Goal: Task Accomplishment & Management: Manage account settings

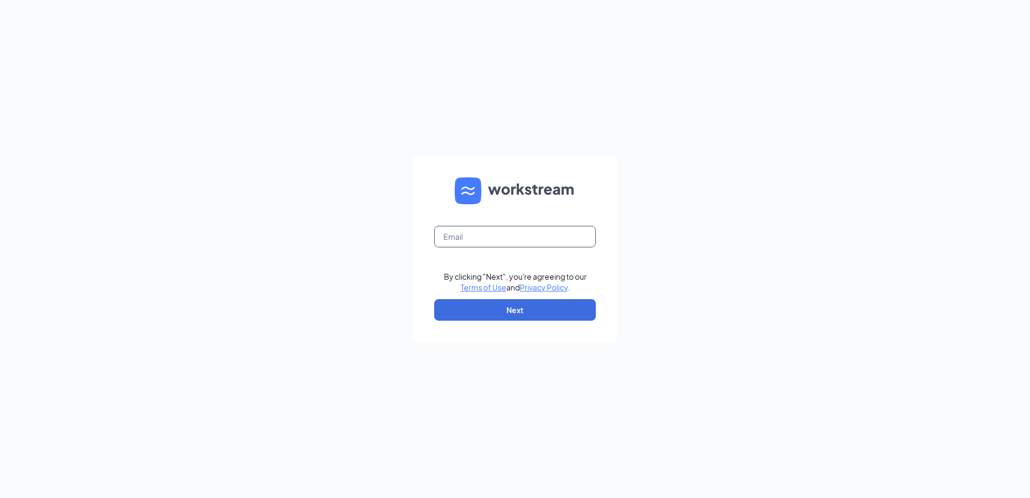
click at [470, 234] on input "text" at bounding box center [515, 237] width 162 height 22
type input "[EMAIL_ADDRESS][DOMAIN_NAME]"
click at [512, 309] on button "Next" at bounding box center [515, 310] width 162 height 22
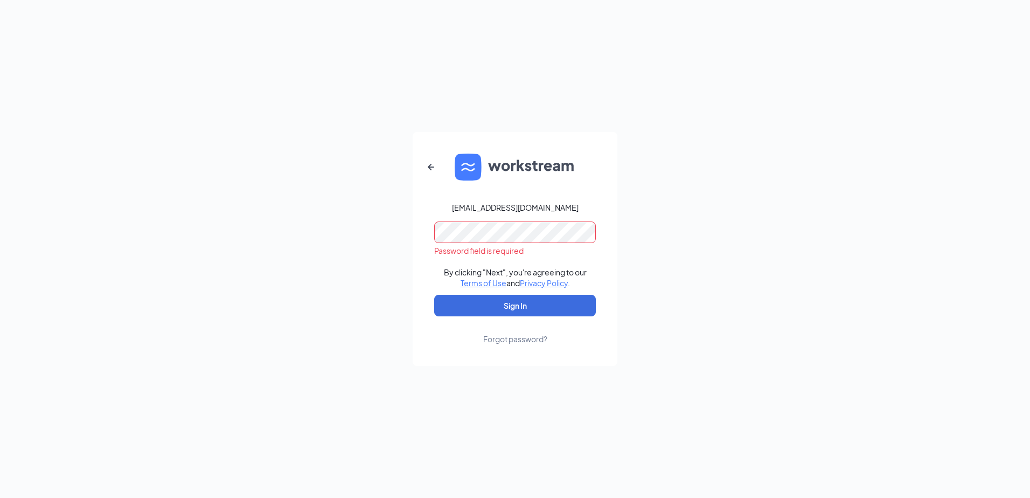
click at [937, 290] on div "[EMAIL_ADDRESS][DOMAIN_NAME] Password field is required By clicking "Next", you…" at bounding box center [515, 249] width 1030 height 498
click at [434, 295] on button "Sign In" at bounding box center [515, 306] width 162 height 22
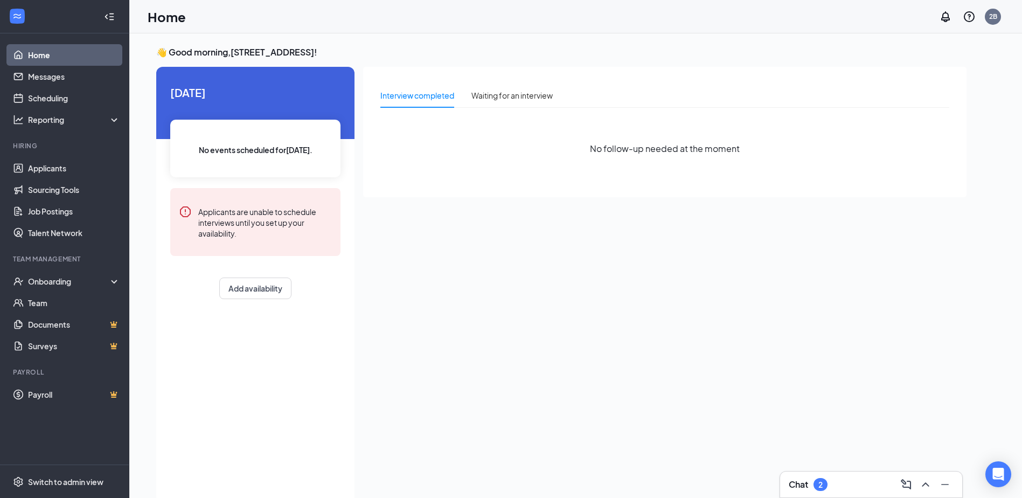
click at [57, 52] on link "Home" at bounding box center [74, 55] width 92 height 22
click at [73, 286] on div "Onboarding" at bounding box center [69, 281] width 83 height 11
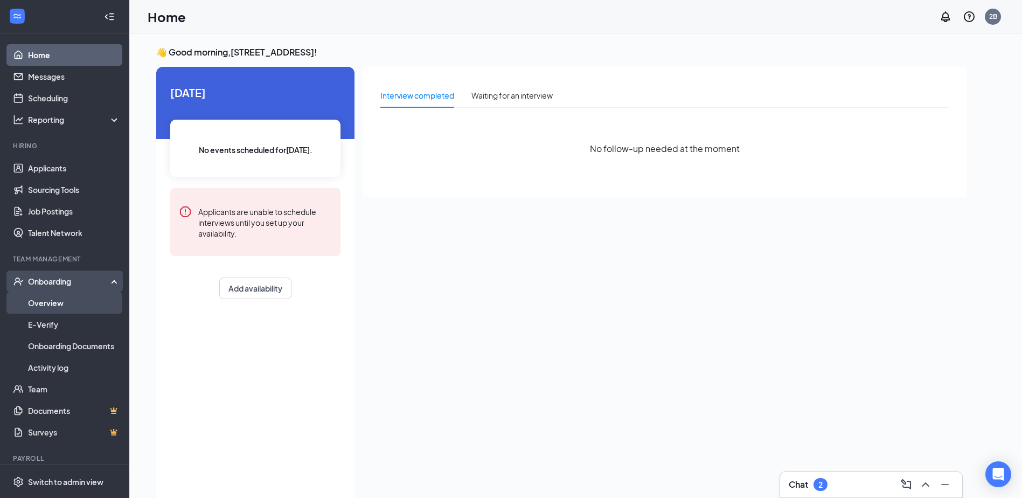
click at [55, 304] on link "Overview" at bounding box center [74, 303] width 92 height 22
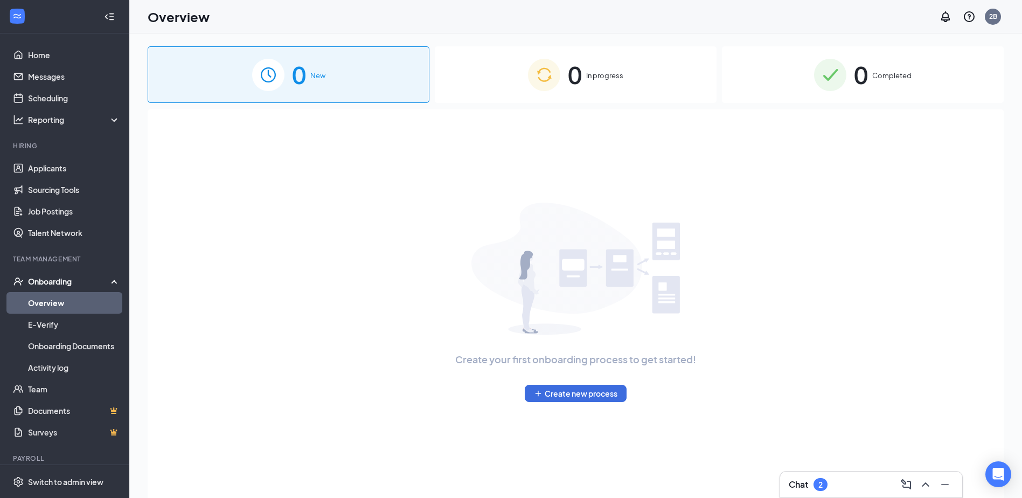
click at [617, 85] on div "0 In progress" at bounding box center [576, 74] width 282 height 57
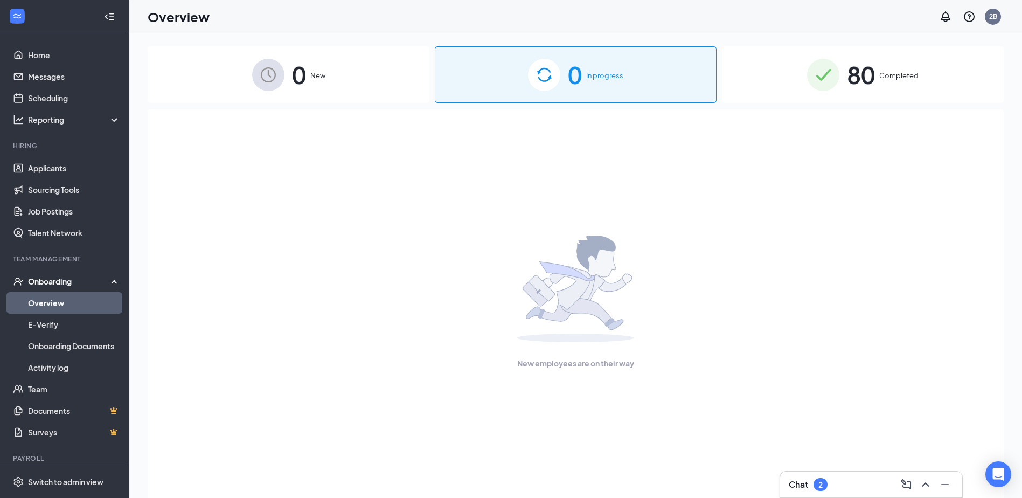
click at [306, 83] on div "0 New" at bounding box center [289, 74] width 282 height 57
